Goal: Download file/media

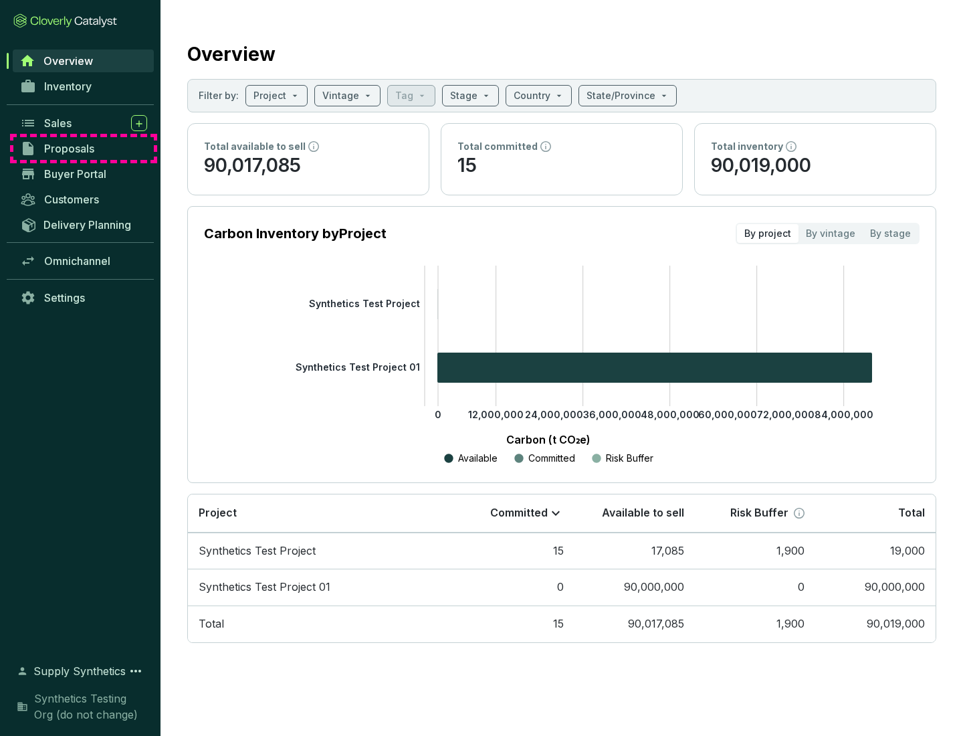
click at [84, 148] on span "Proposals" at bounding box center [69, 148] width 50 height 13
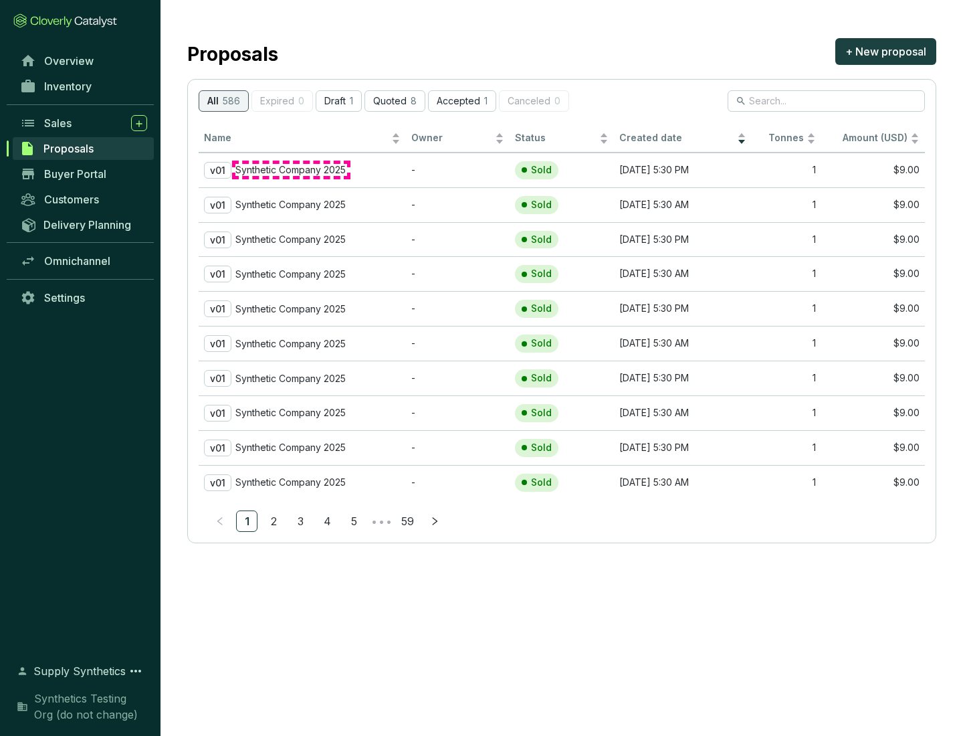
click at [291, 170] on p "Synthetic Company 2025" at bounding box center [290, 170] width 110 height 12
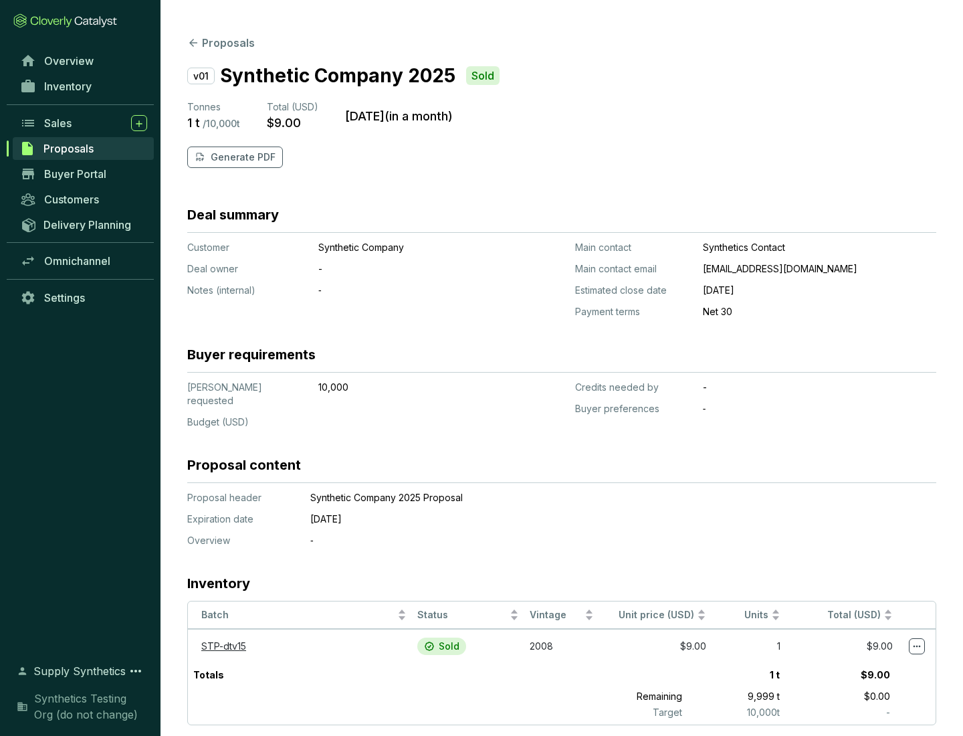
click at [241, 157] on p "Generate PDF" at bounding box center [243, 156] width 65 height 13
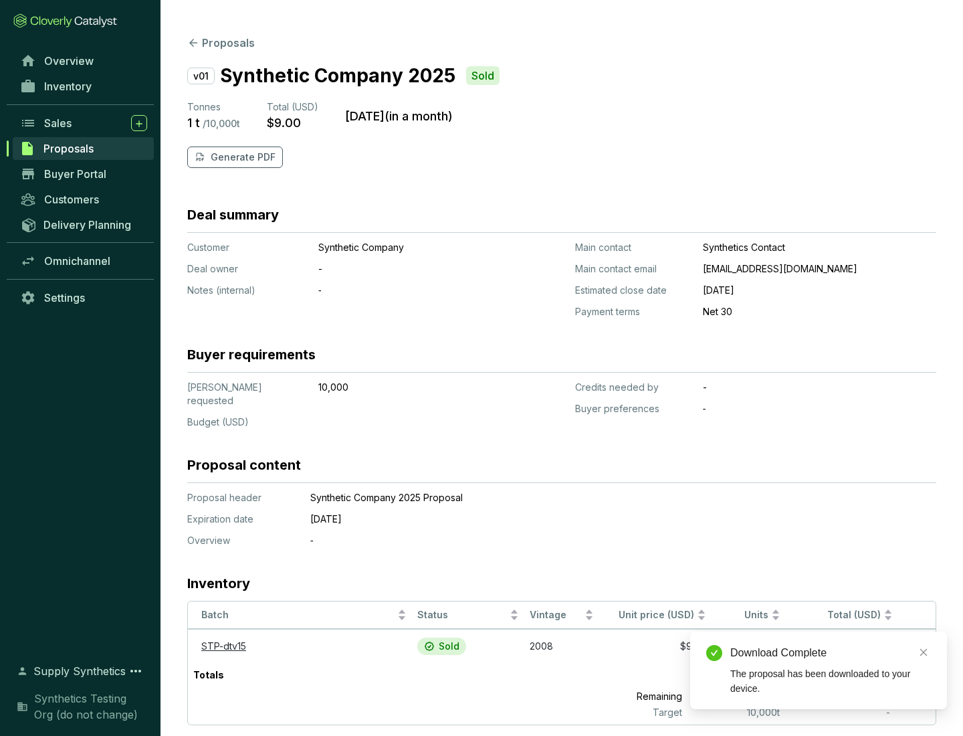
click at [831, 653] on div "Download Complete" at bounding box center [830, 653] width 201 height 16
